Goal: Book appointment/travel/reservation

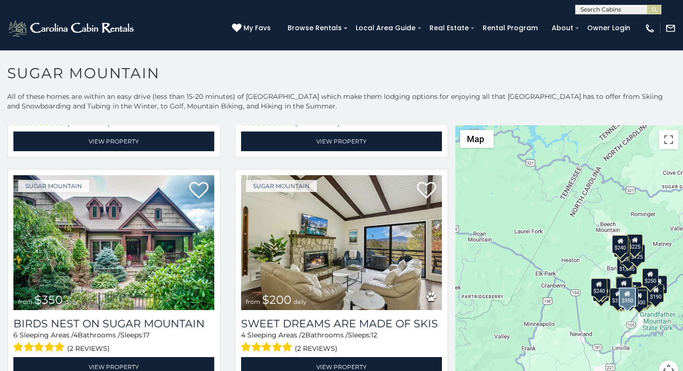
scroll to position [200, 0]
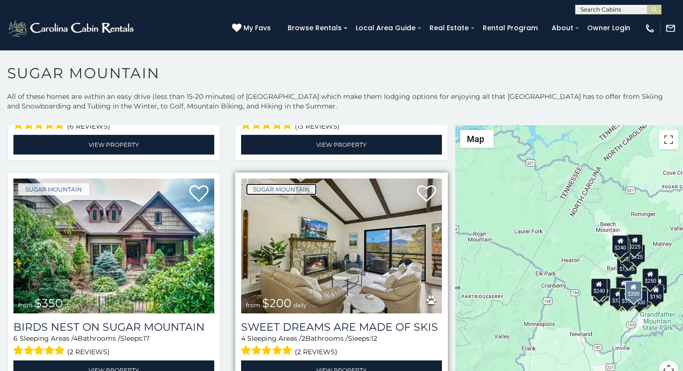
click at [277, 186] on link "Sugar Mountain" at bounding box center [281, 189] width 71 height 12
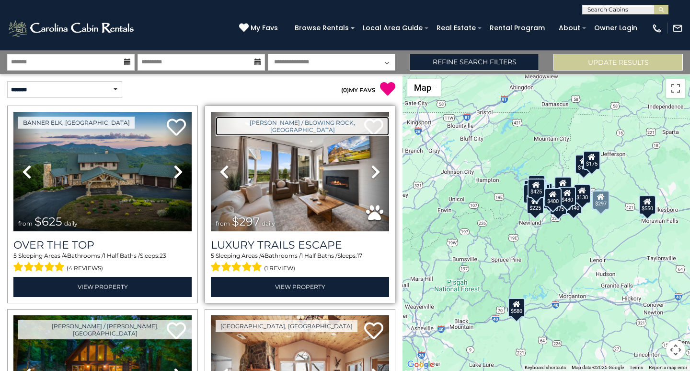
click at [231, 117] on link "[PERSON_NAME] / Blowing Rock, [GEOGRAPHIC_DATA]" at bounding box center [303, 125] width 174 height 19
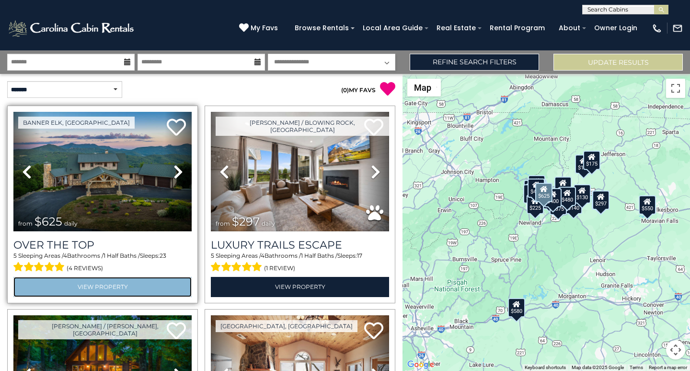
click at [48, 278] on link "View Property" at bounding box center [102, 287] width 178 height 20
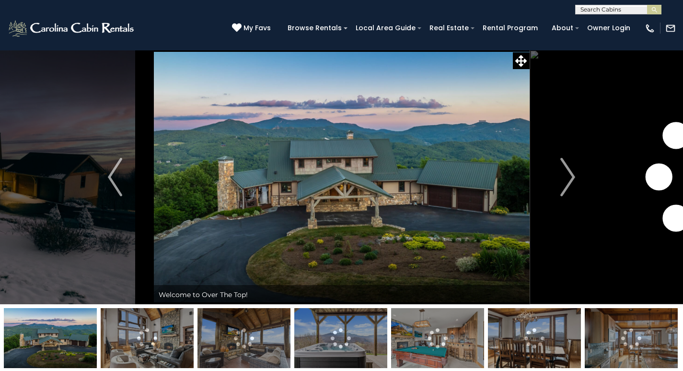
click at [455, 235] on img at bounding box center [342, 177] width 376 height 254
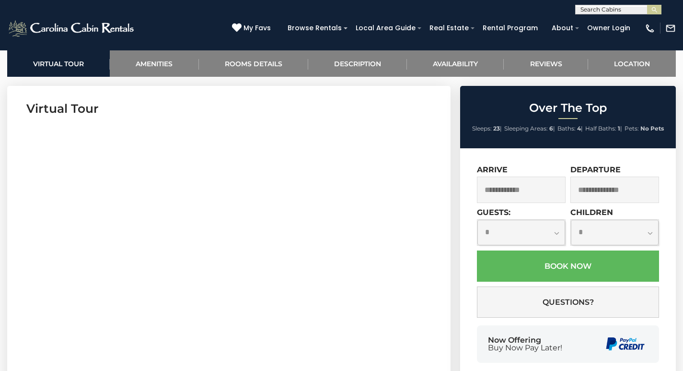
scroll to position [479, 0]
